Goal: Check status: Check status

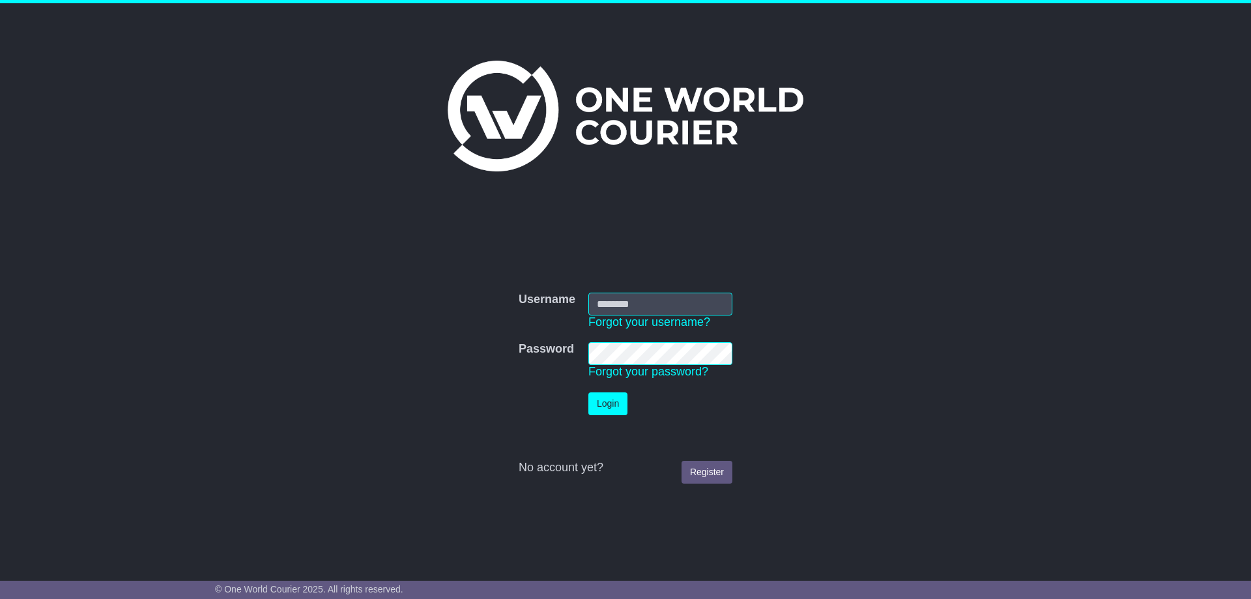
click at [632, 296] on input "Username" at bounding box center [660, 304] width 144 height 23
type input "**********"
click at [601, 396] on button "Login" at bounding box center [607, 403] width 39 height 23
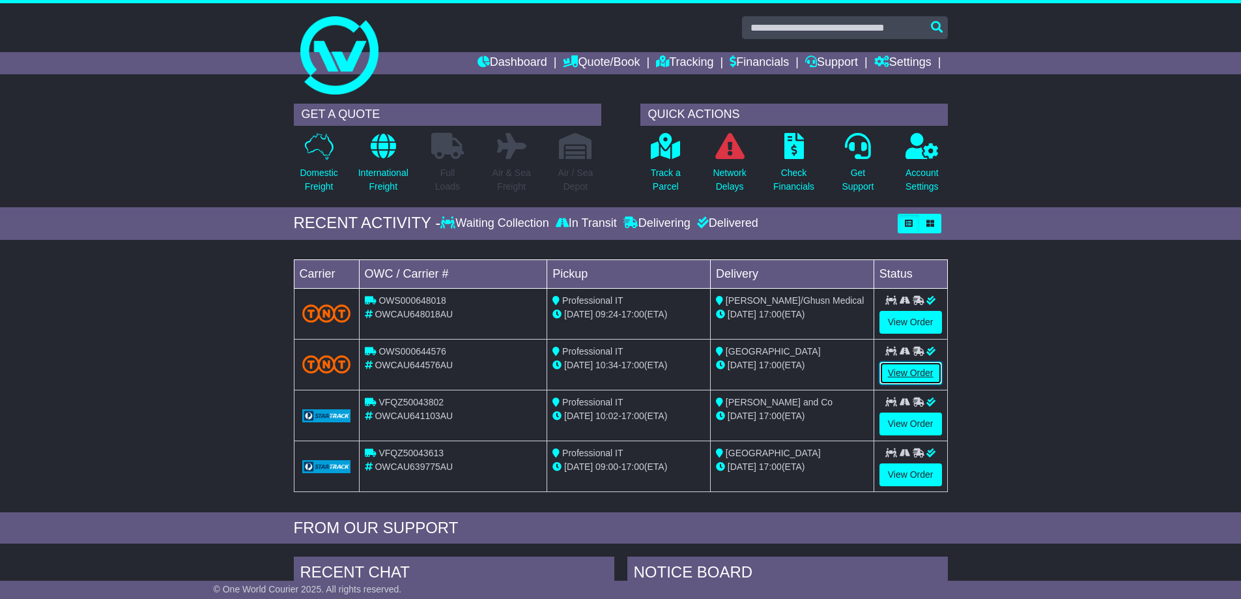
click at [902, 374] on link "View Order" at bounding box center [910, 373] width 63 height 23
click at [917, 315] on link "View Order" at bounding box center [910, 322] width 63 height 23
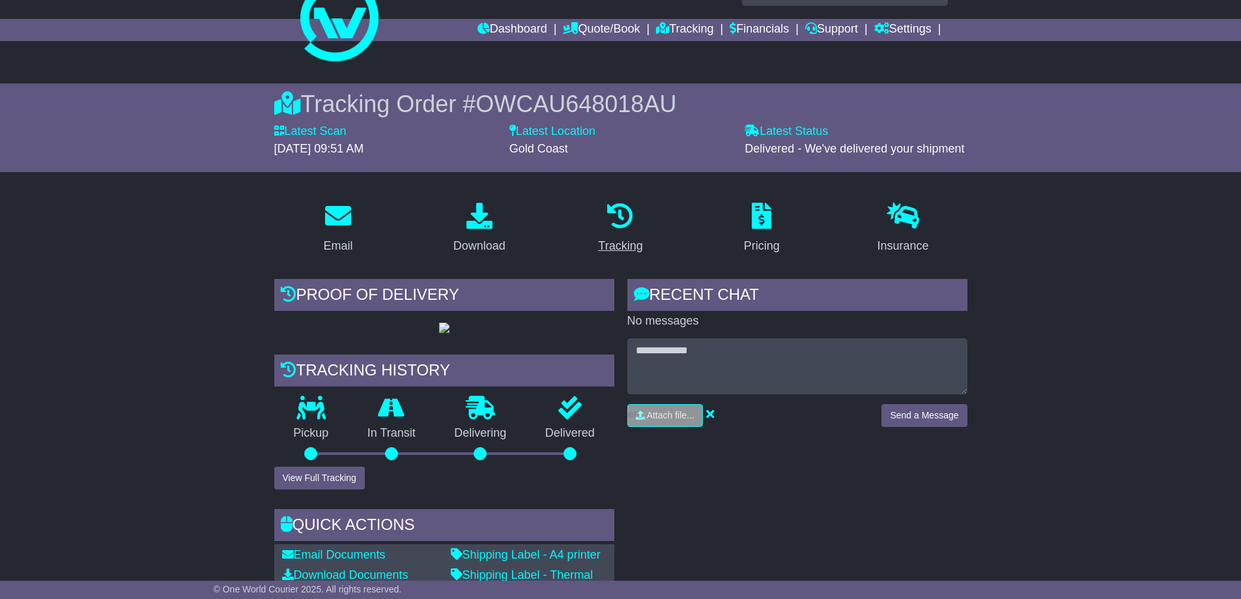
scroll to position [65, 0]
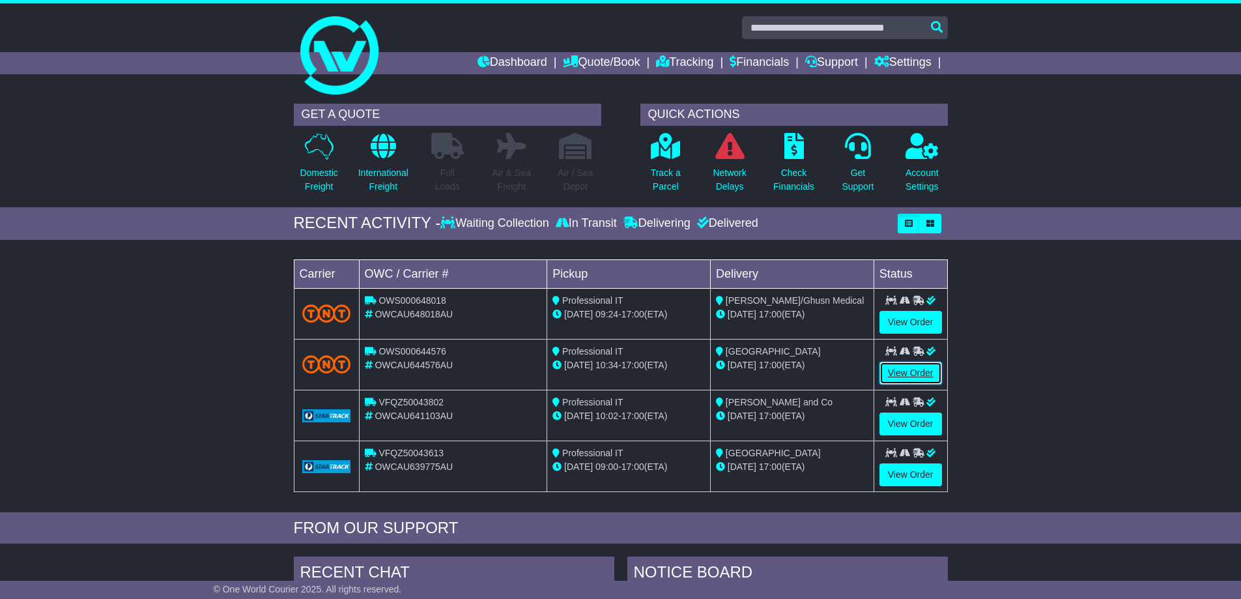
click at [919, 367] on link "View Order" at bounding box center [910, 373] width 63 height 23
click at [927, 316] on link "View Order" at bounding box center [910, 322] width 63 height 23
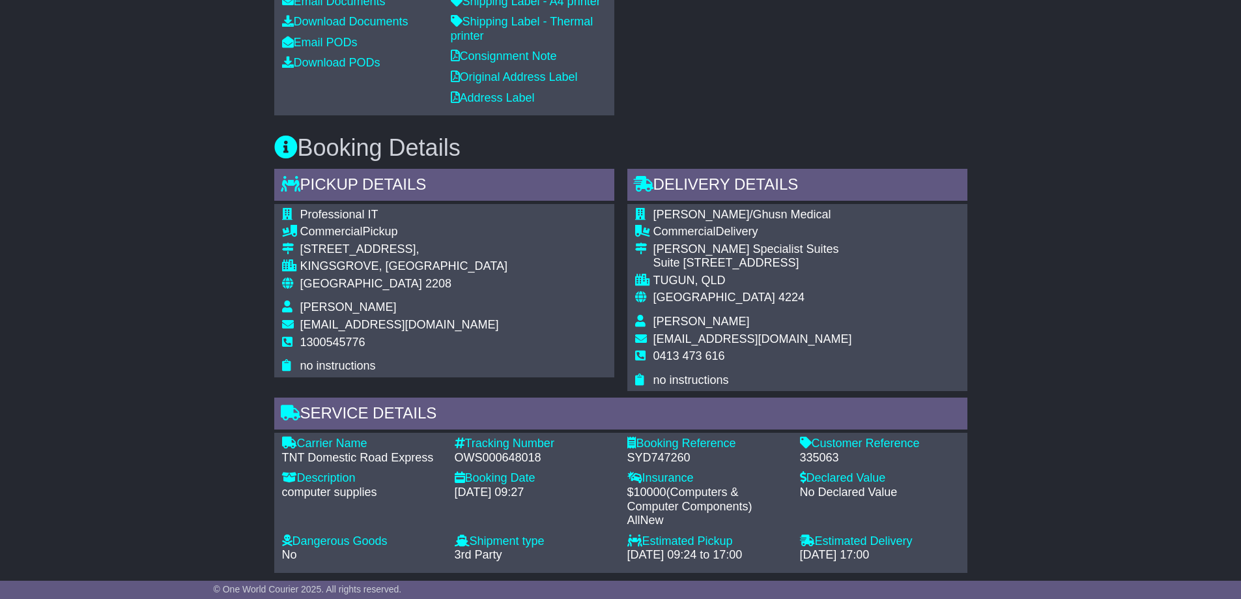
scroll to position [651, 0]
